Goal: Navigation & Orientation: Find specific page/section

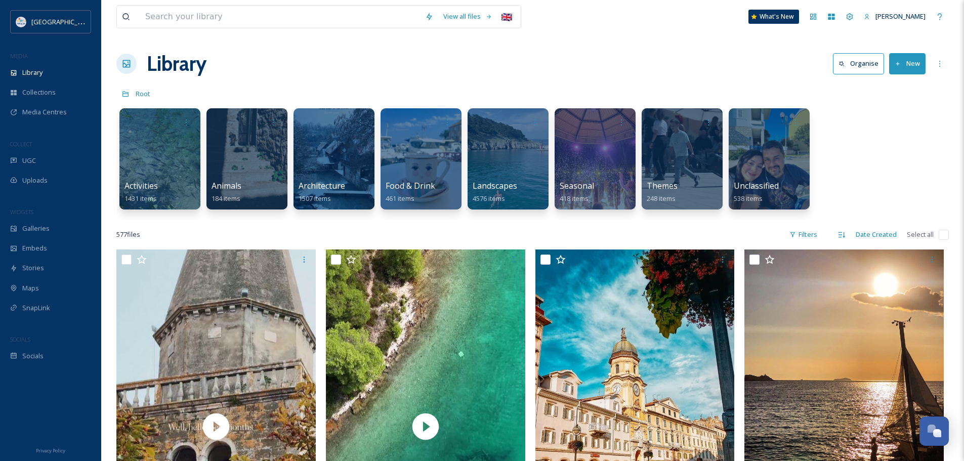
scroll to position [1379, 0]
click at [359, 76] on div "Library Organise New" at bounding box center [532, 64] width 832 height 30
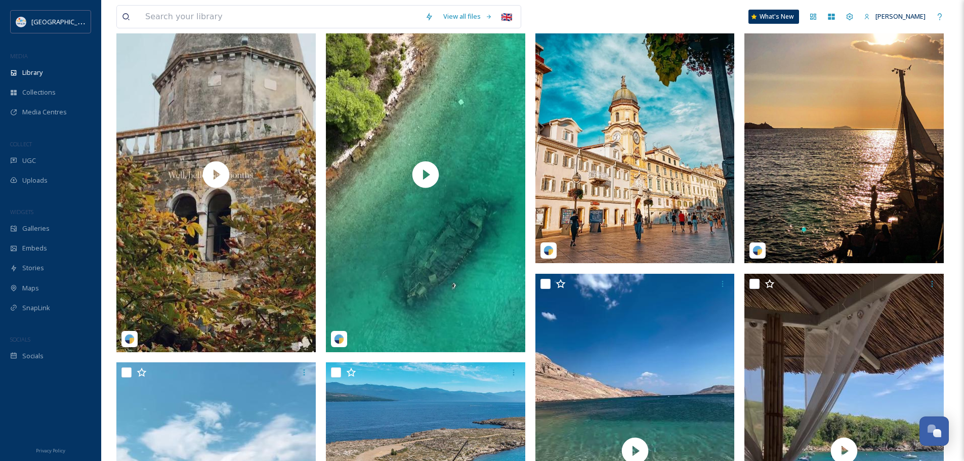
scroll to position [253, 0]
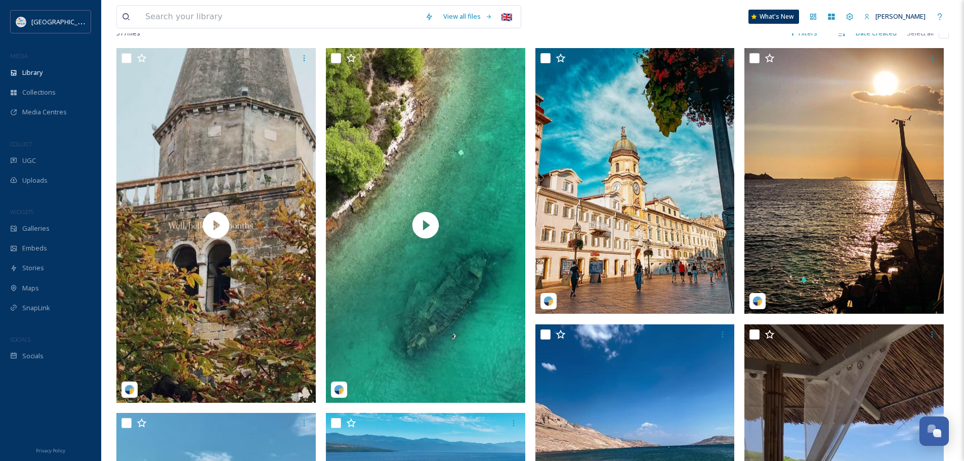
scroll to position [202, 0]
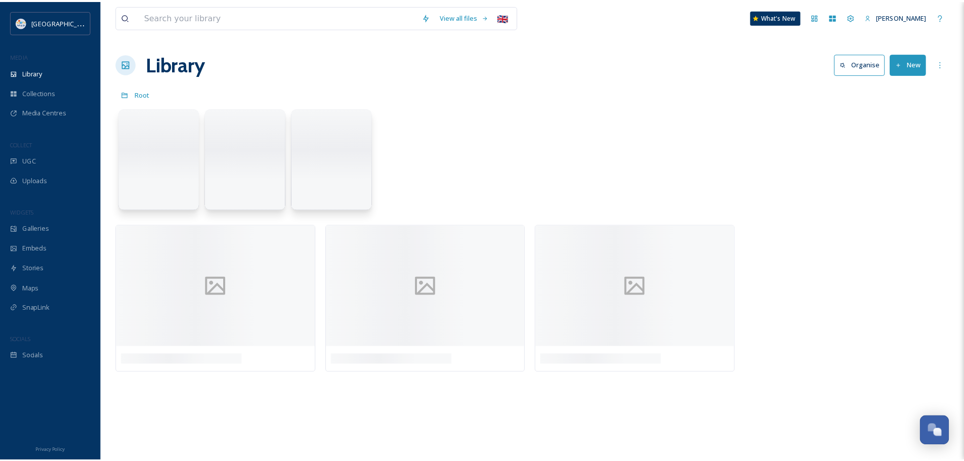
scroll to position [1379, 0]
